Goal: Find specific page/section: Find specific page/section

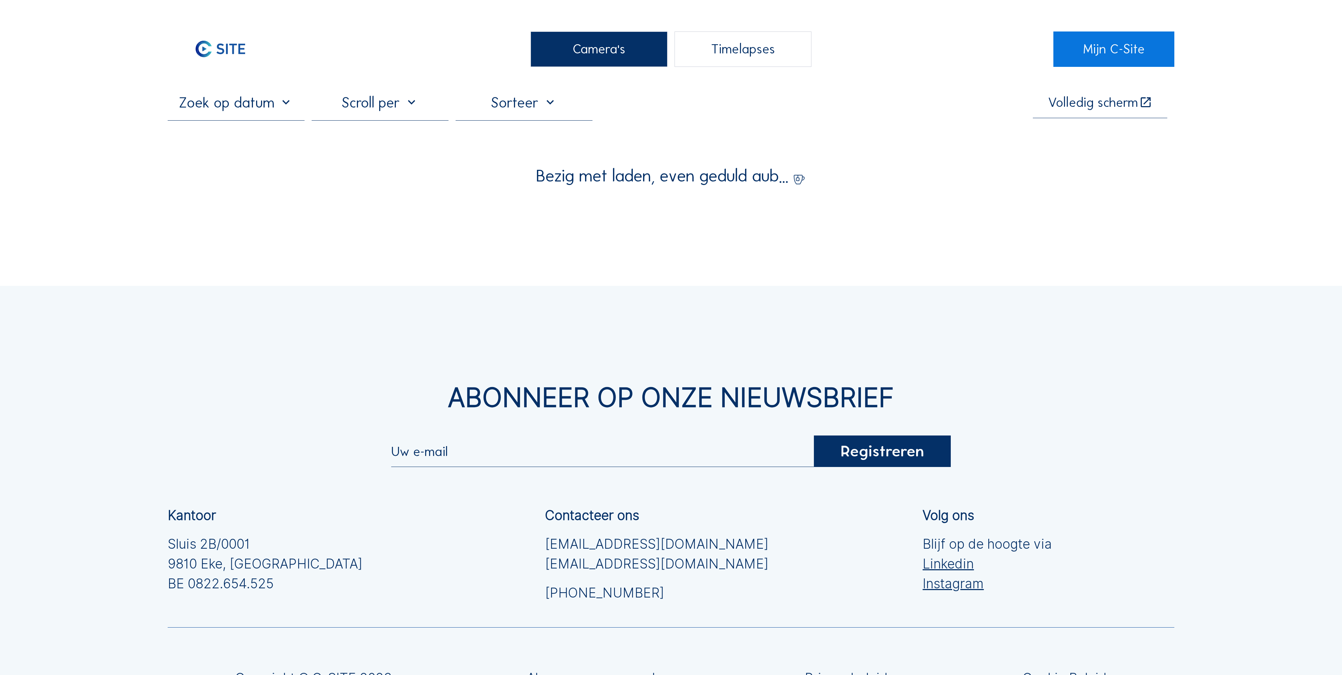
click at [629, 52] on div "Camera's" at bounding box center [599, 48] width 137 height 35
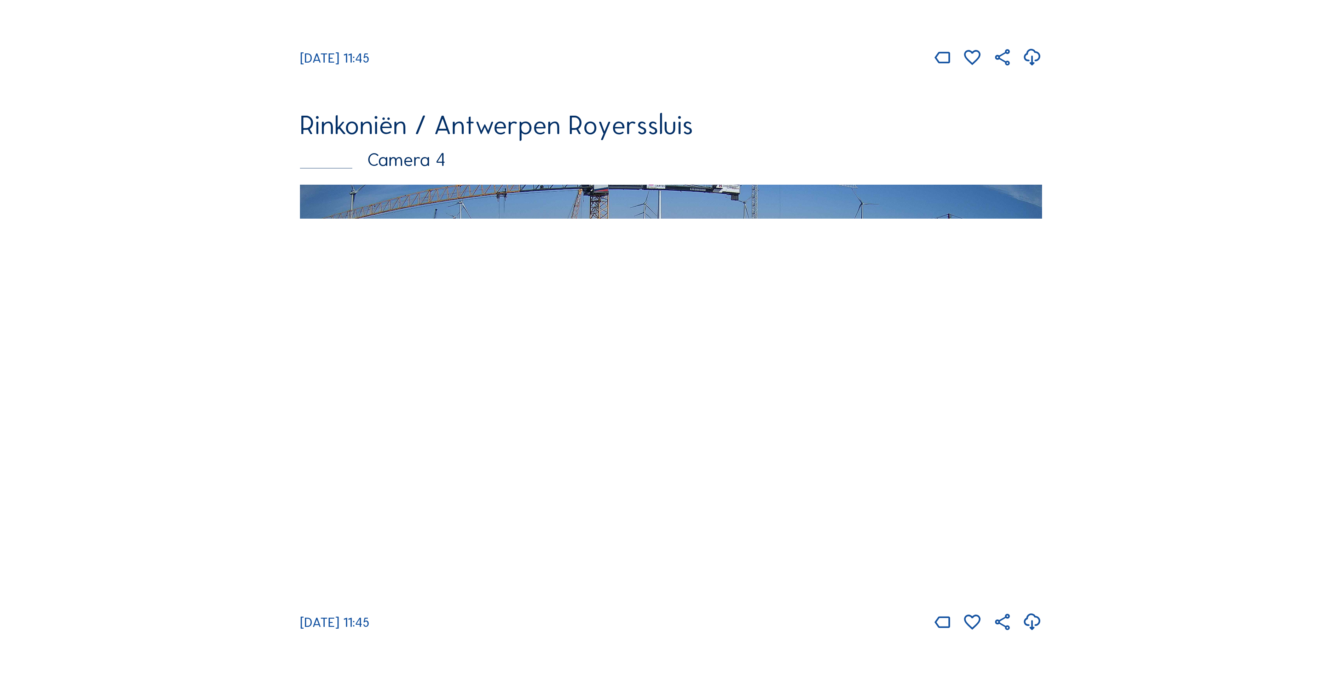
scroll to position [1769, 0]
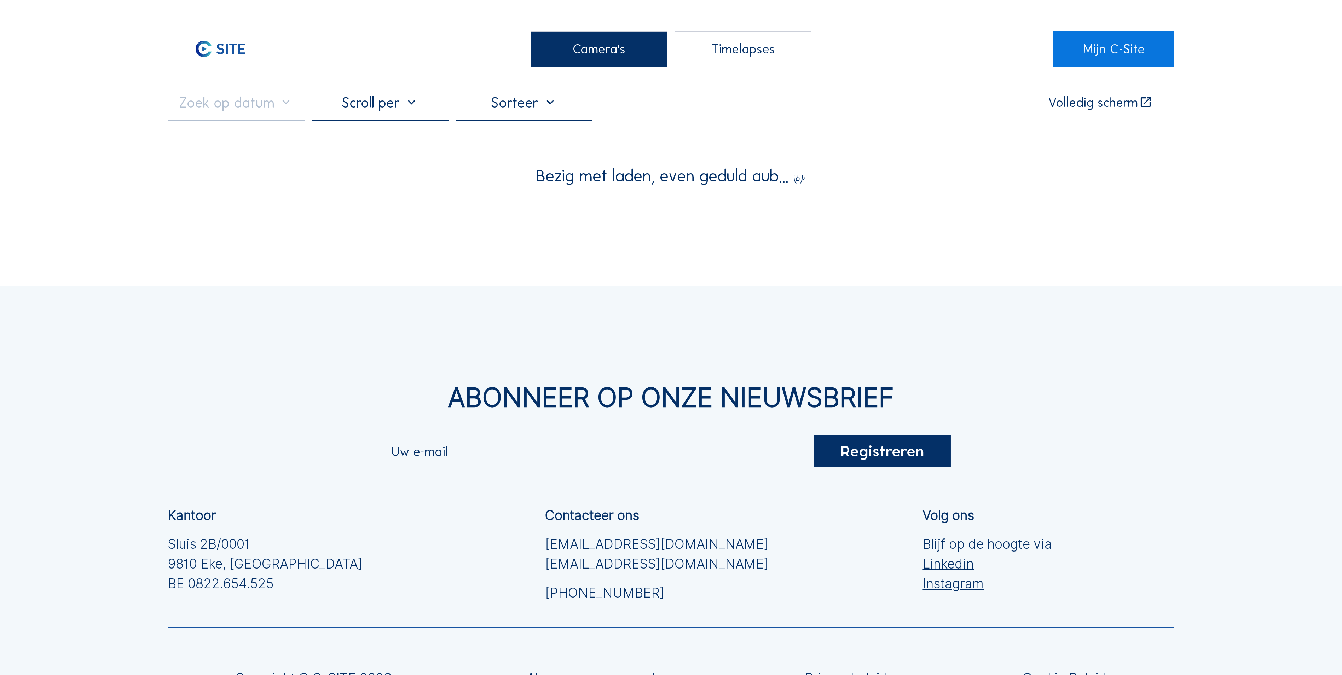
drag, startPoint x: 613, startPoint y: 59, endPoint x: 591, endPoint y: 61, distance: 22.7
click at [611, 60] on div "Camera's" at bounding box center [599, 48] width 137 height 35
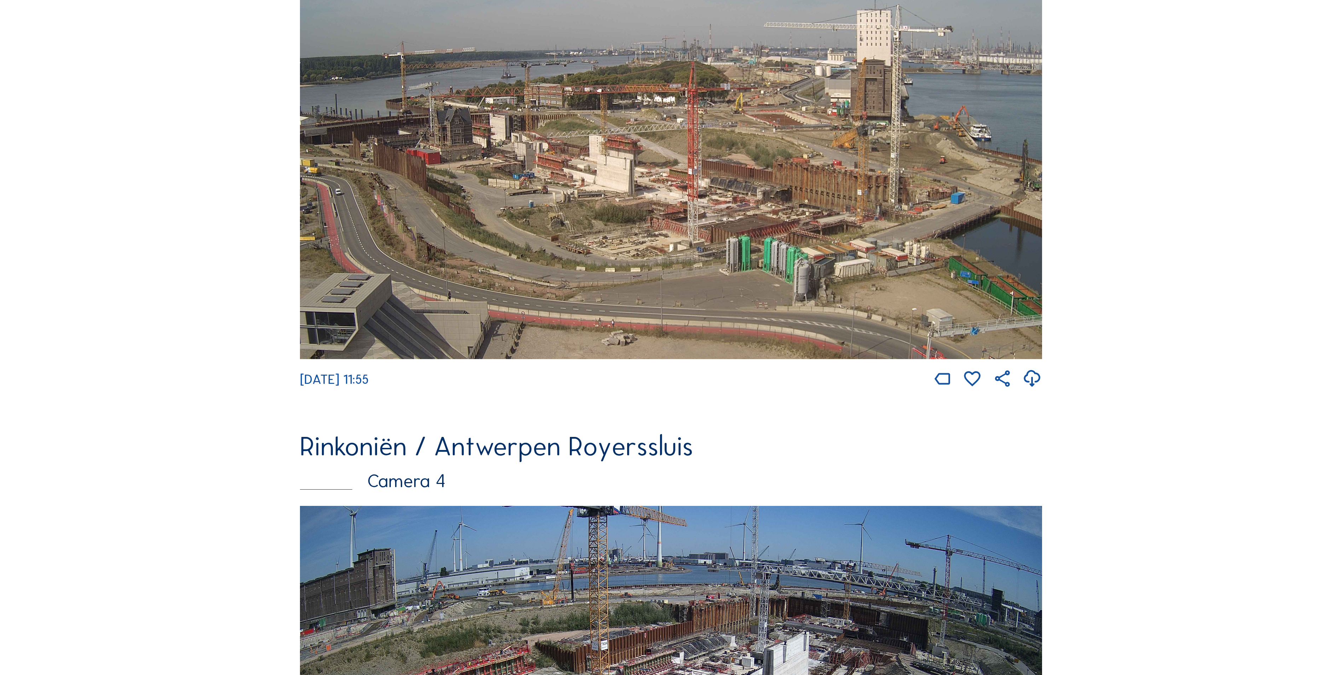
scroll to position [1698, 0]
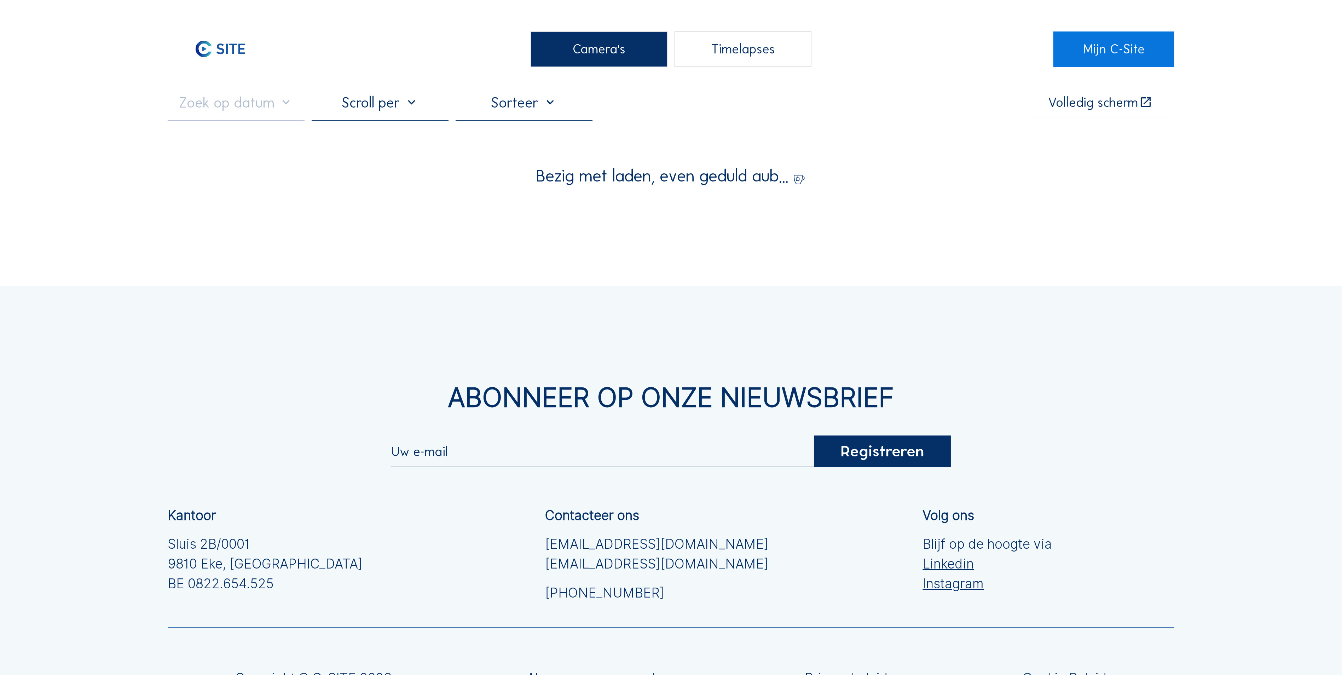
click at [559, 65] on div "Camera's" at bounding box center [599, 48] width 137 height 35
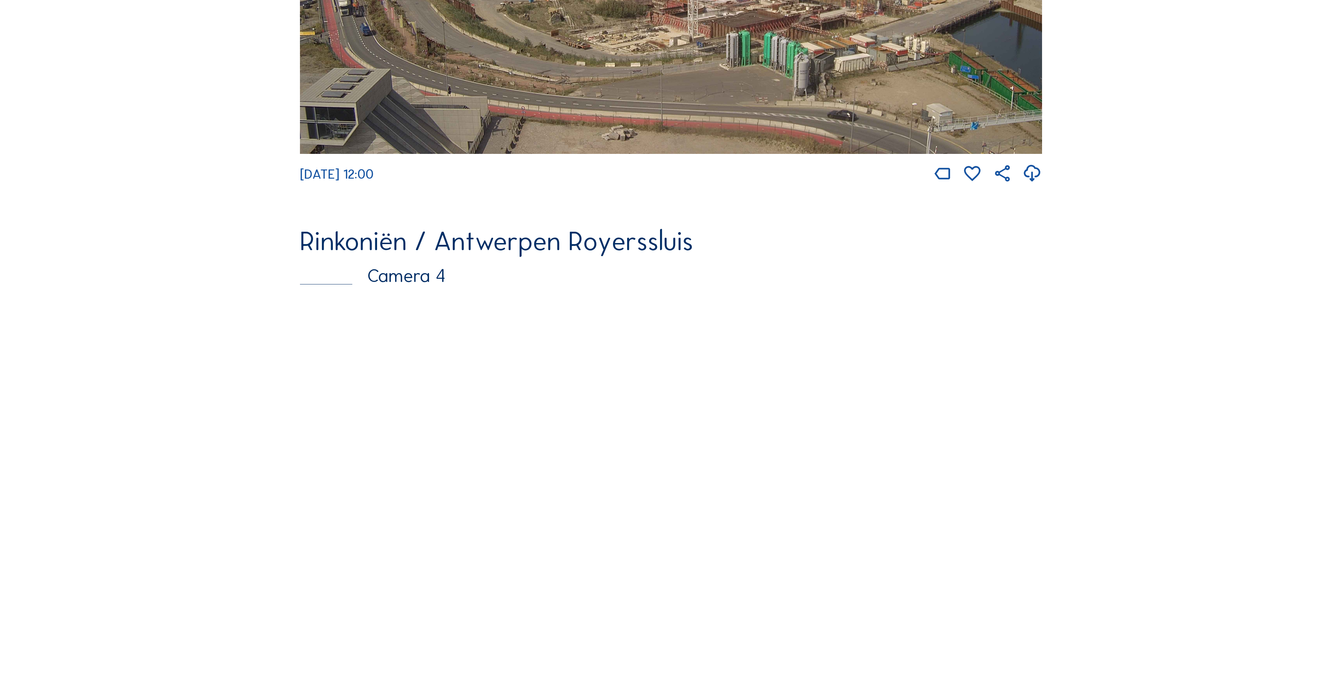
scroll to position [1769, 0]
